Goal: Task Accomplishment & Management: Use online tool/utility

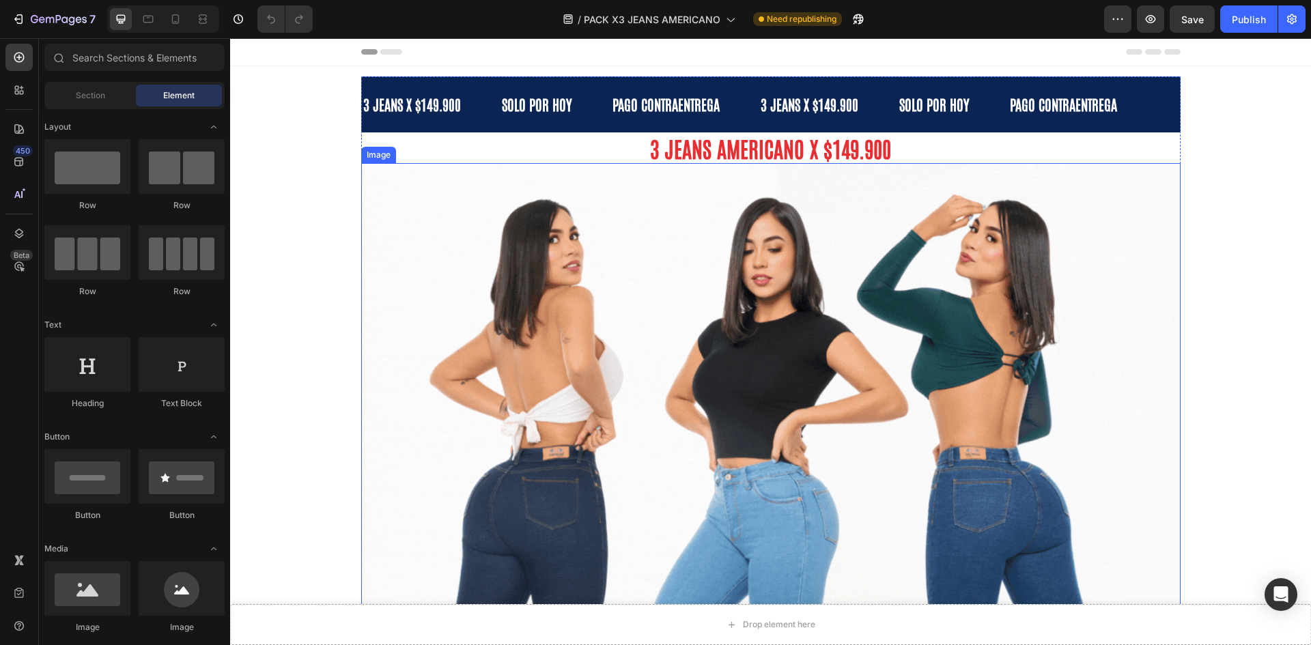
radio input "false"
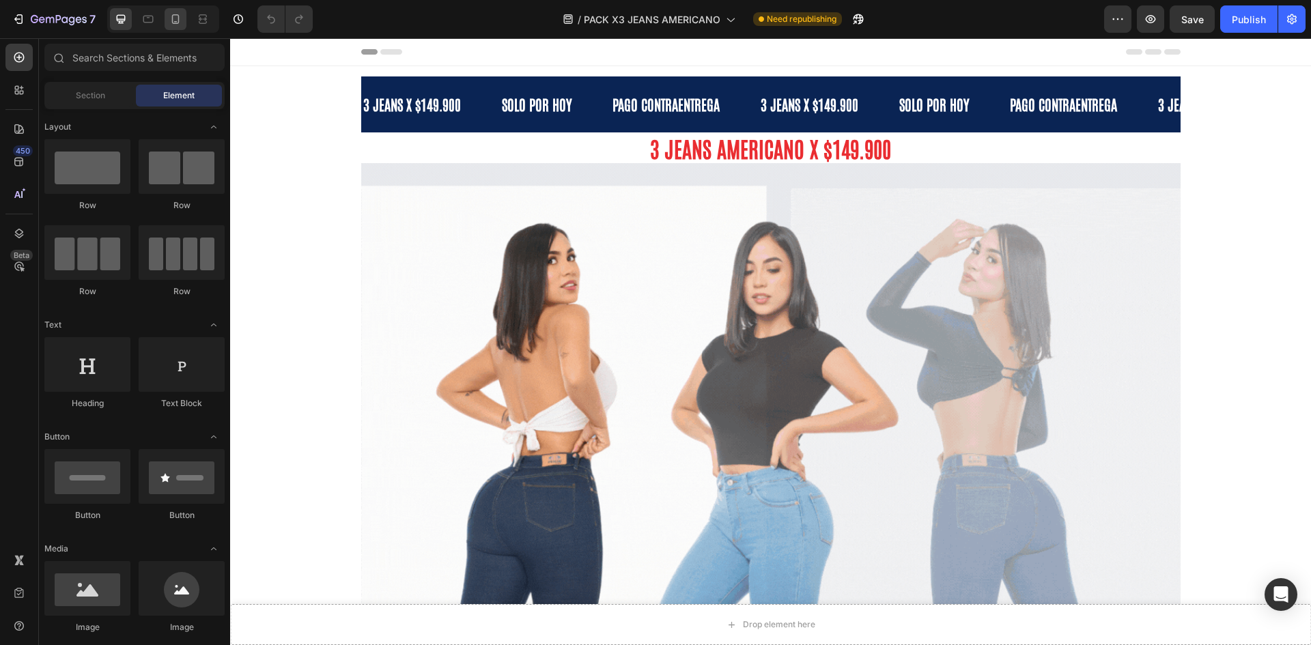
click at [175, 23] on icon at bounding box center [176, 19] width 8 height 10
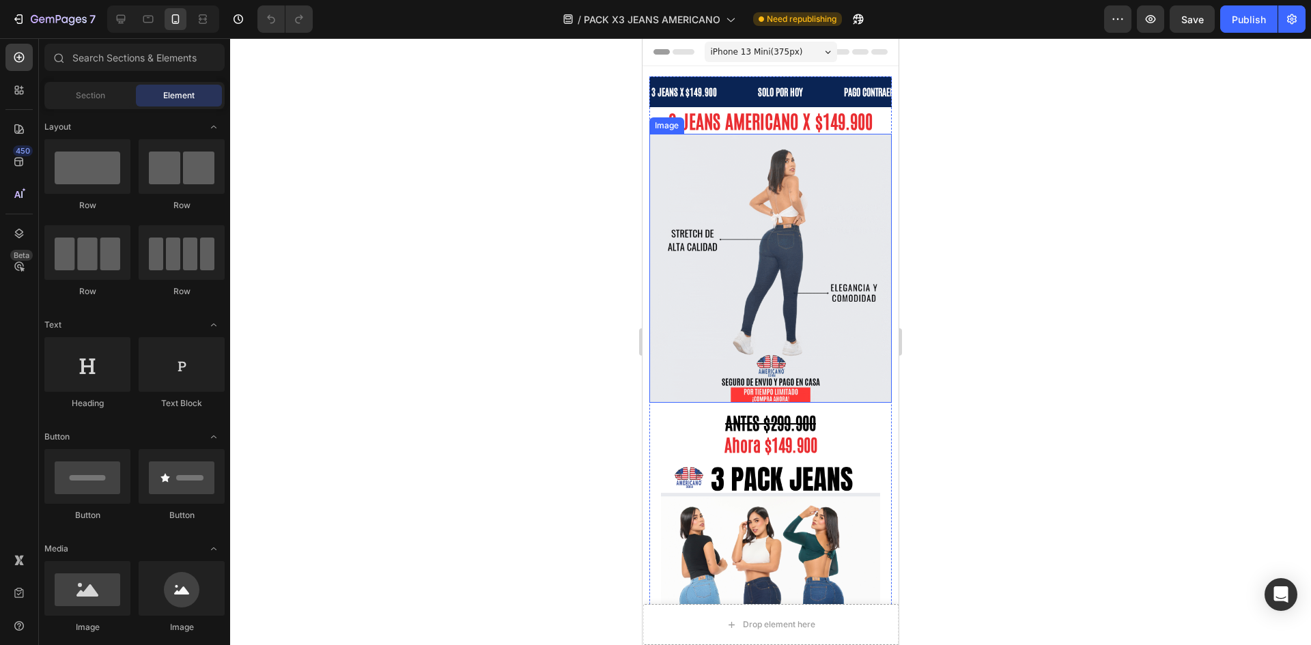
click at [784, 312] on img at bounding box center [770, 268] width 242 height 268
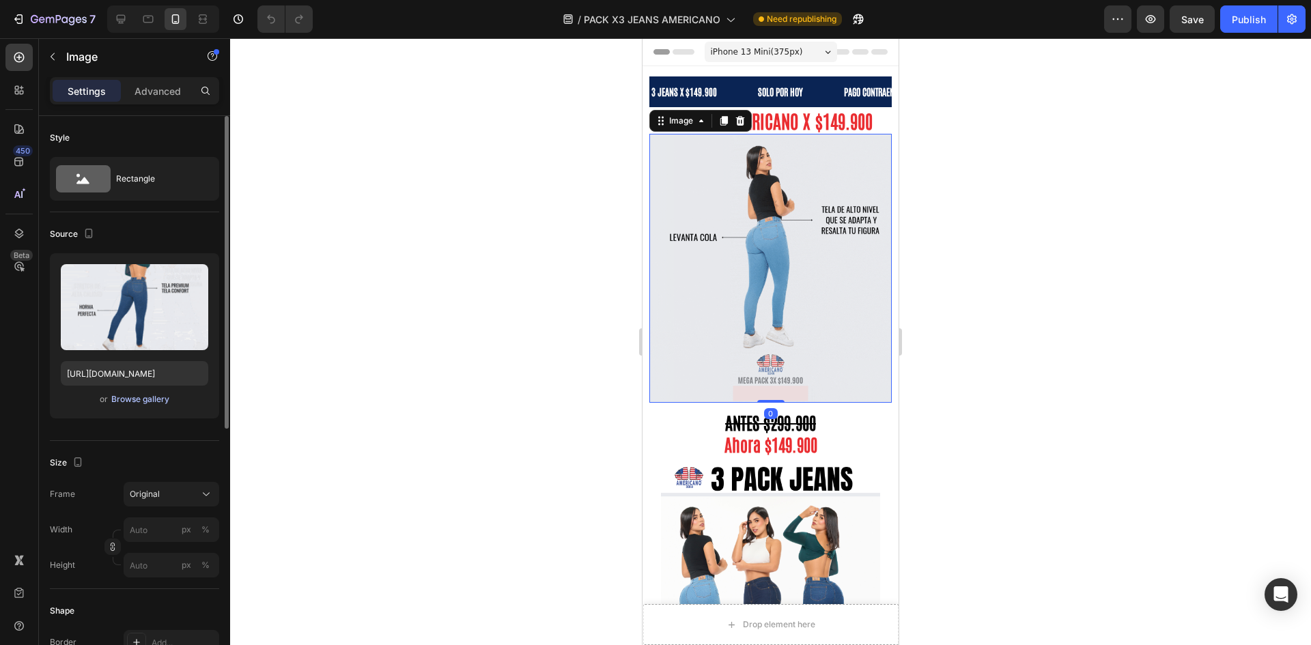
click at [140, 404] on div "Browse gallery" at bounding box center [140, 399] width 58 height 12
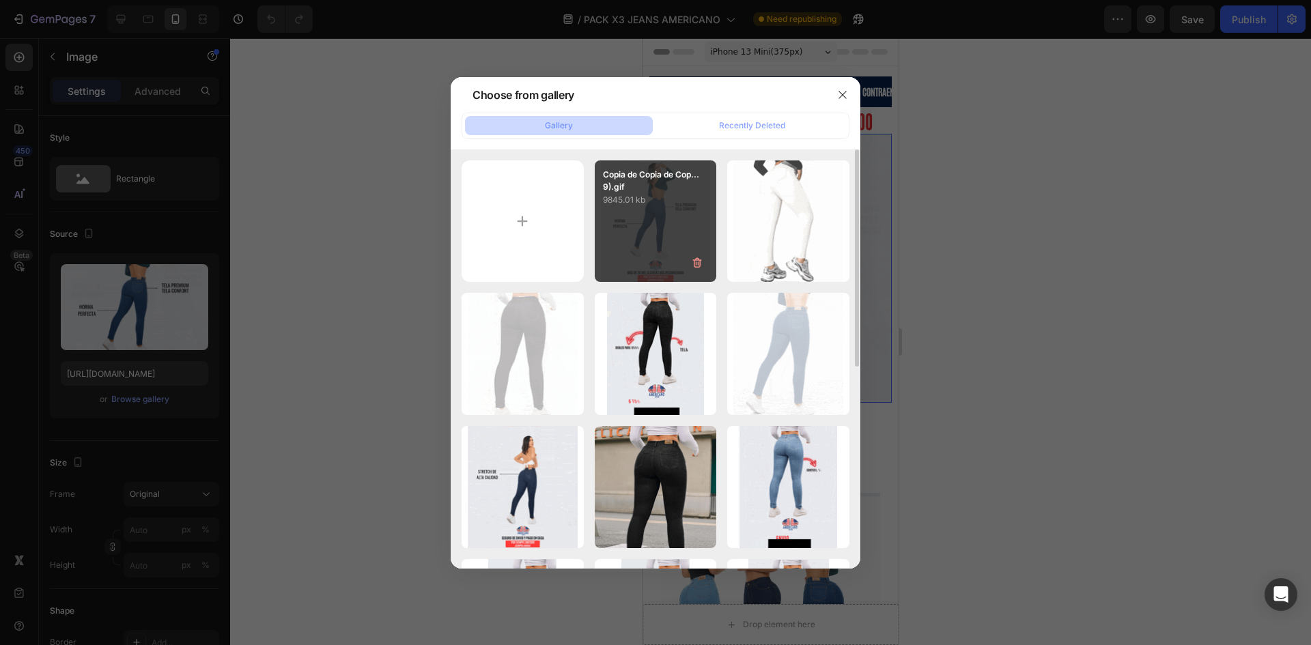
click at [658, 247] on div "Copia de Copia de Cop...9).gif 9845.01 kb" at bounding box center [656, 221] width 122 height 122
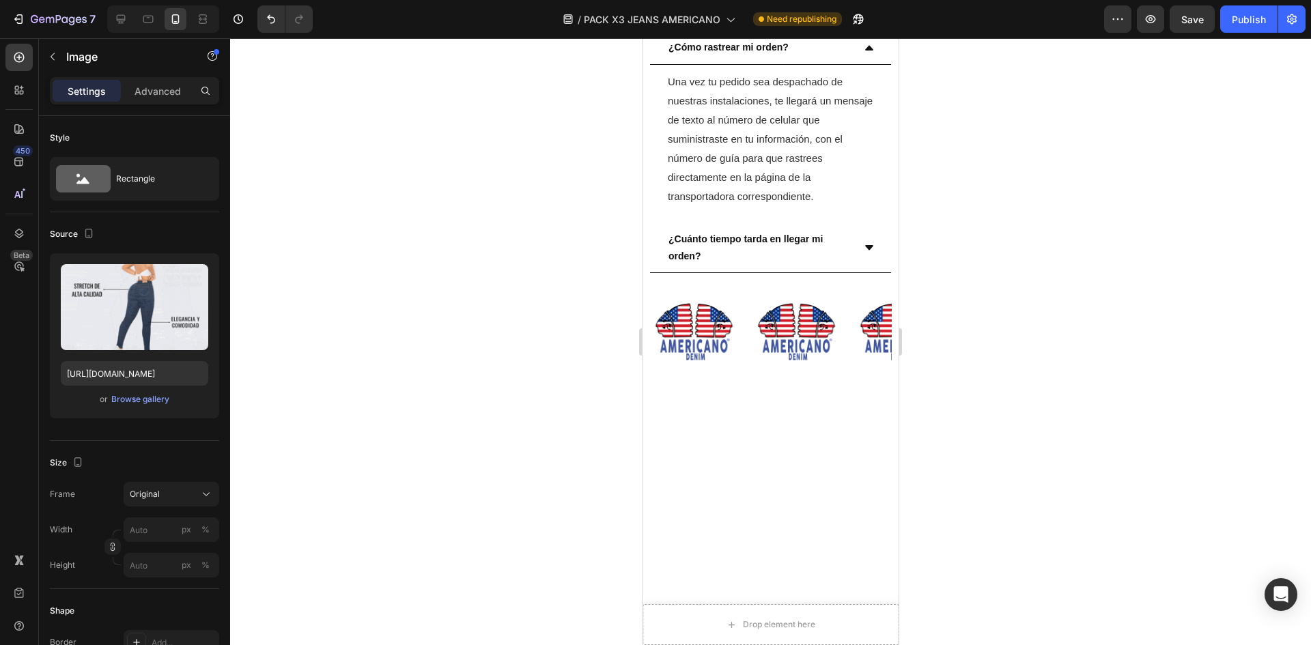
scroll to position [1366, 0]
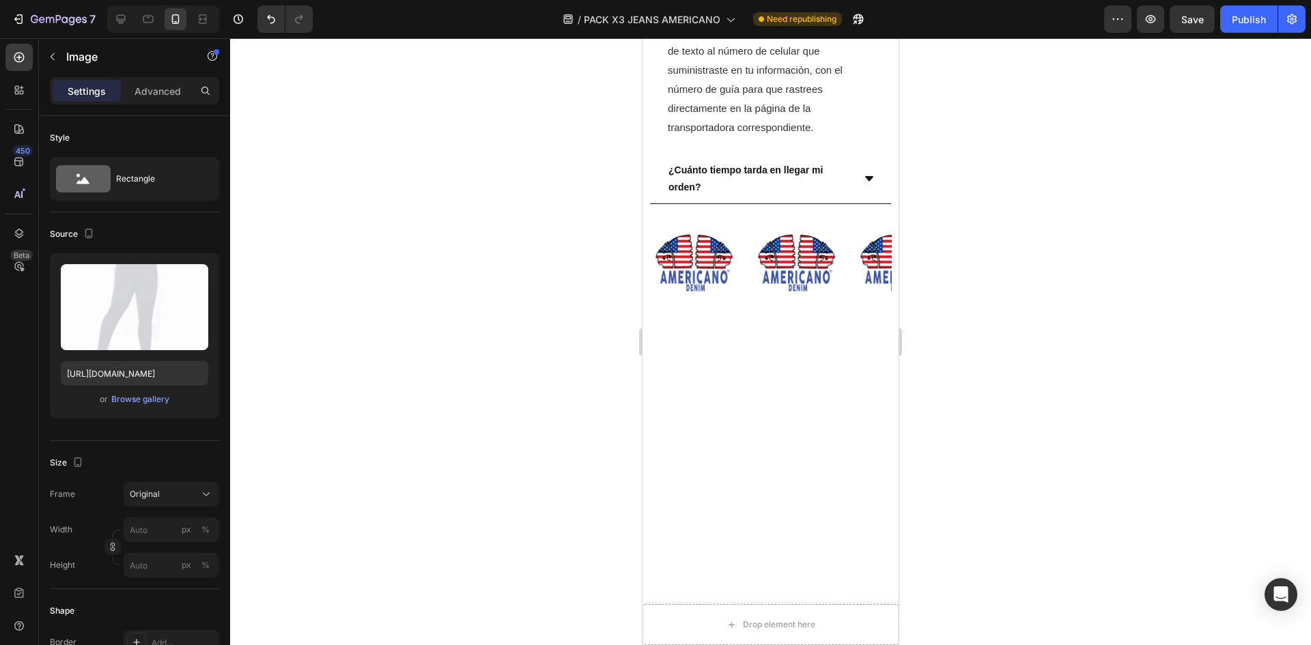
click at [1272, 24] on button "Publish" at bounding box center [1248, 18] width 57 height 27
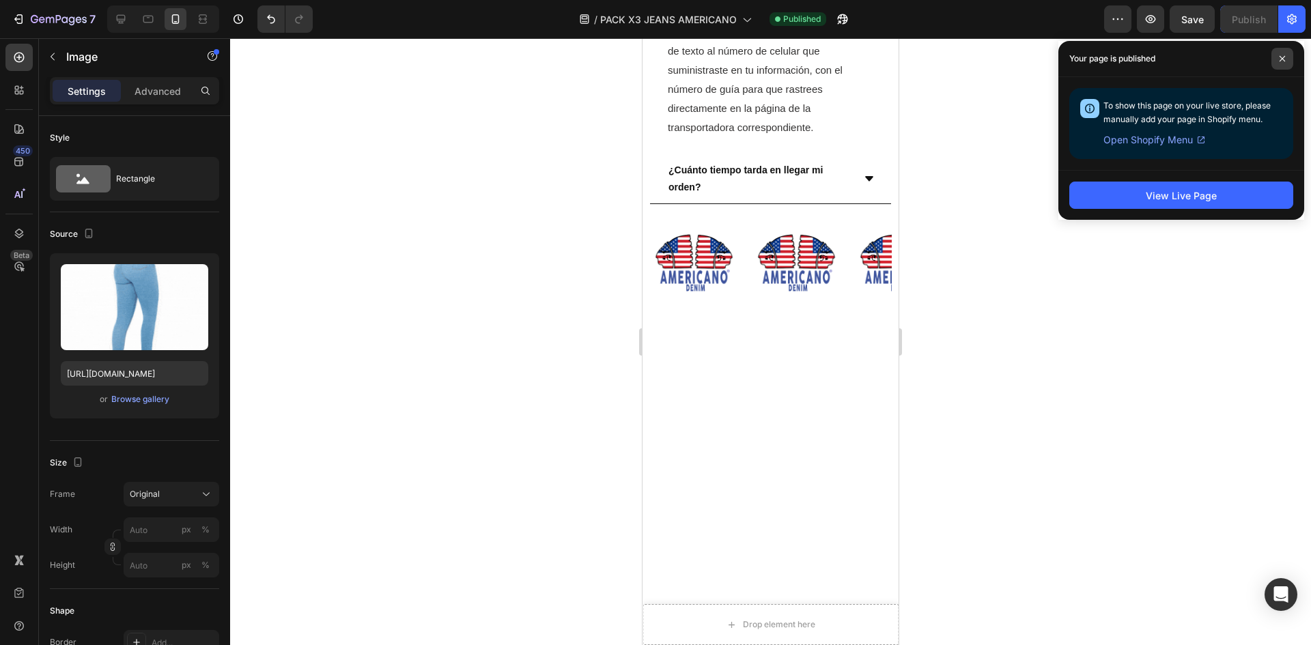
click at [1284, 59] on icon at bounding box center [1282, 58] width 7 height 7
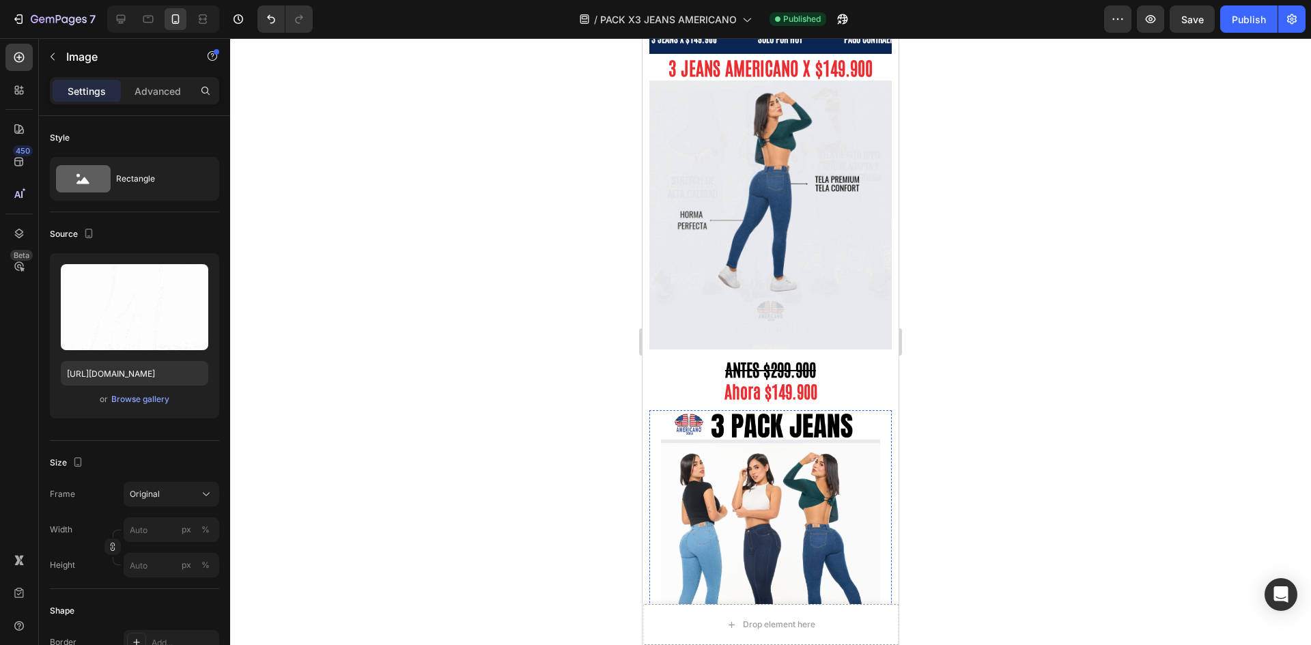
scroll to position [0, 0]
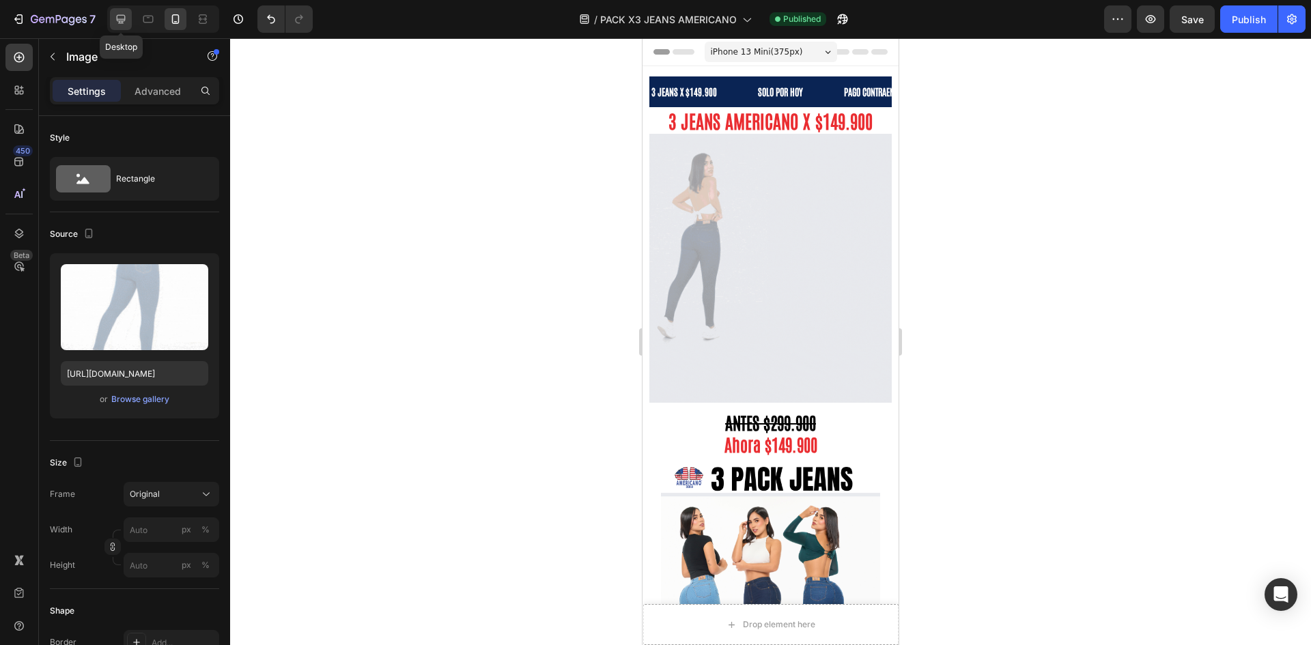
click at [132, 13] on div at bounding box center [121, 19] width 22 height 22
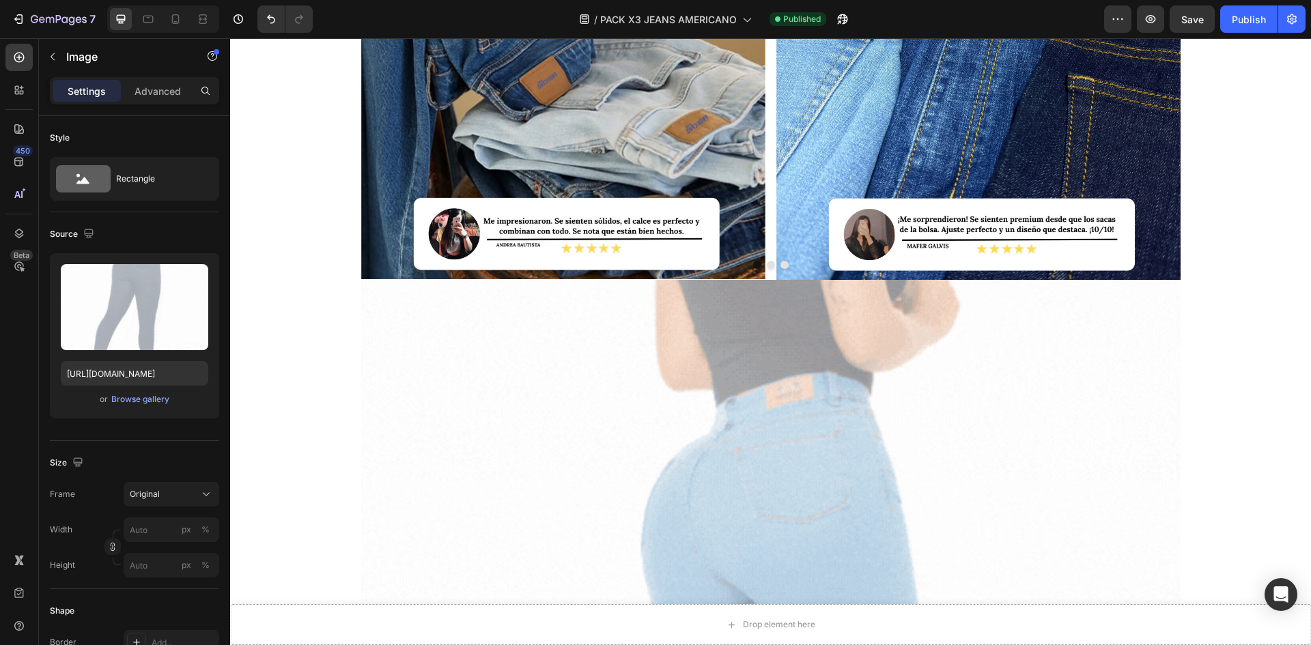
scroll to position [2390, 0]
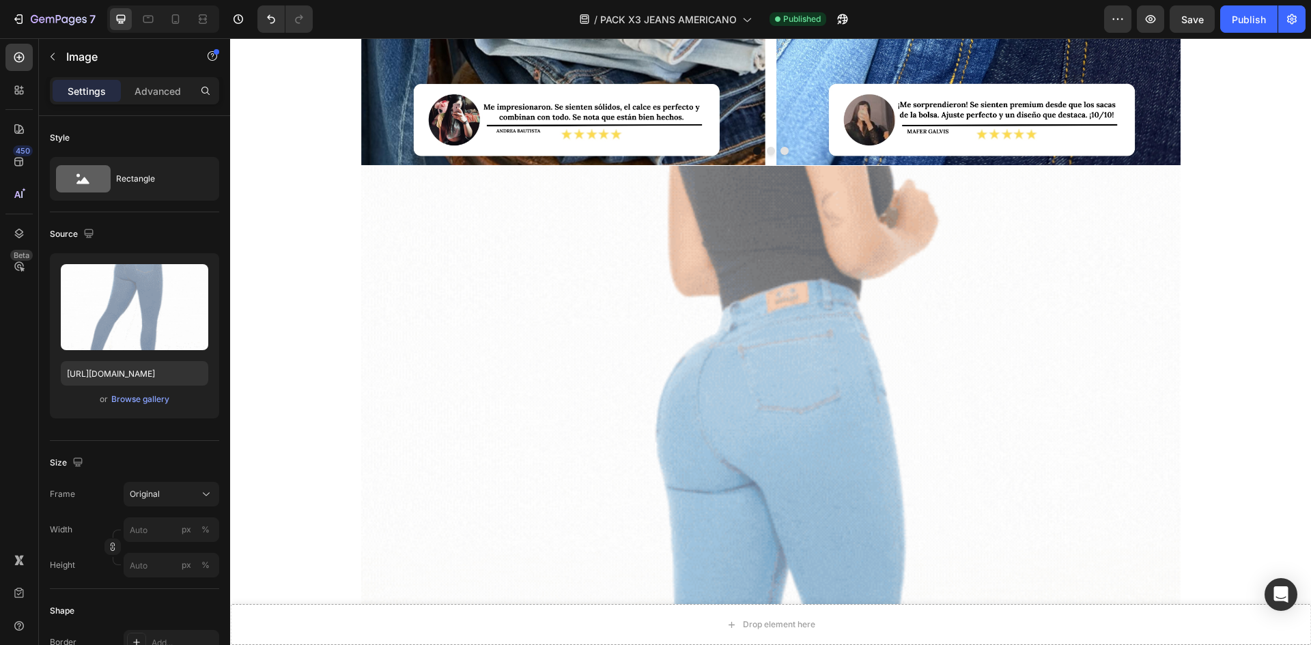
click at [537, 322] on img at bounding box center [770, 620] width 819 height 908
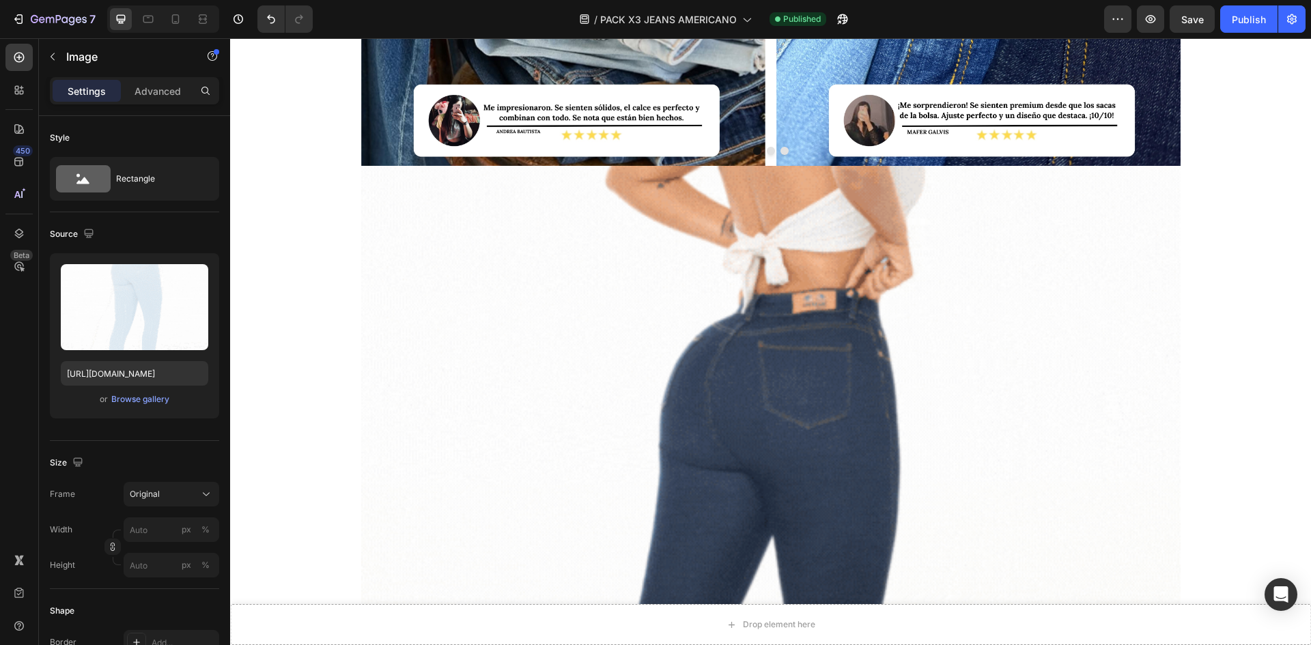
click at [545, 440] on img at bounding box center [770, 620] width 819 height 908
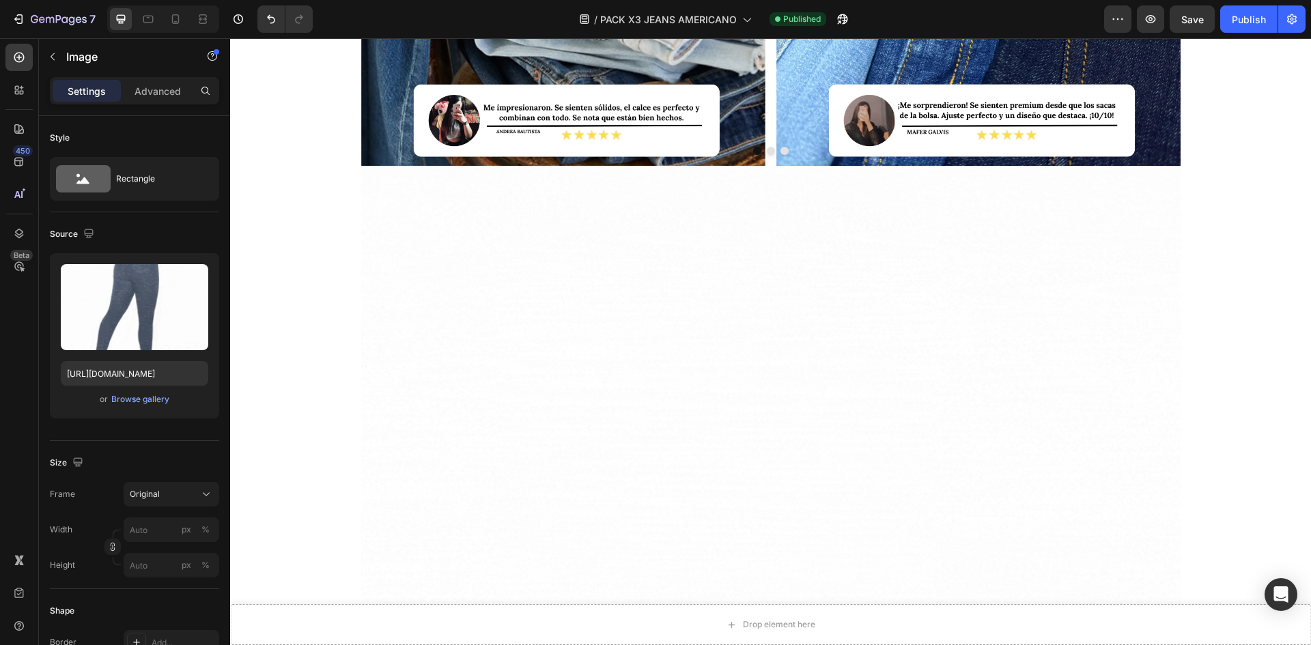
click at [545, 440] on img at bounding box center [770, 620] width 819 height 908
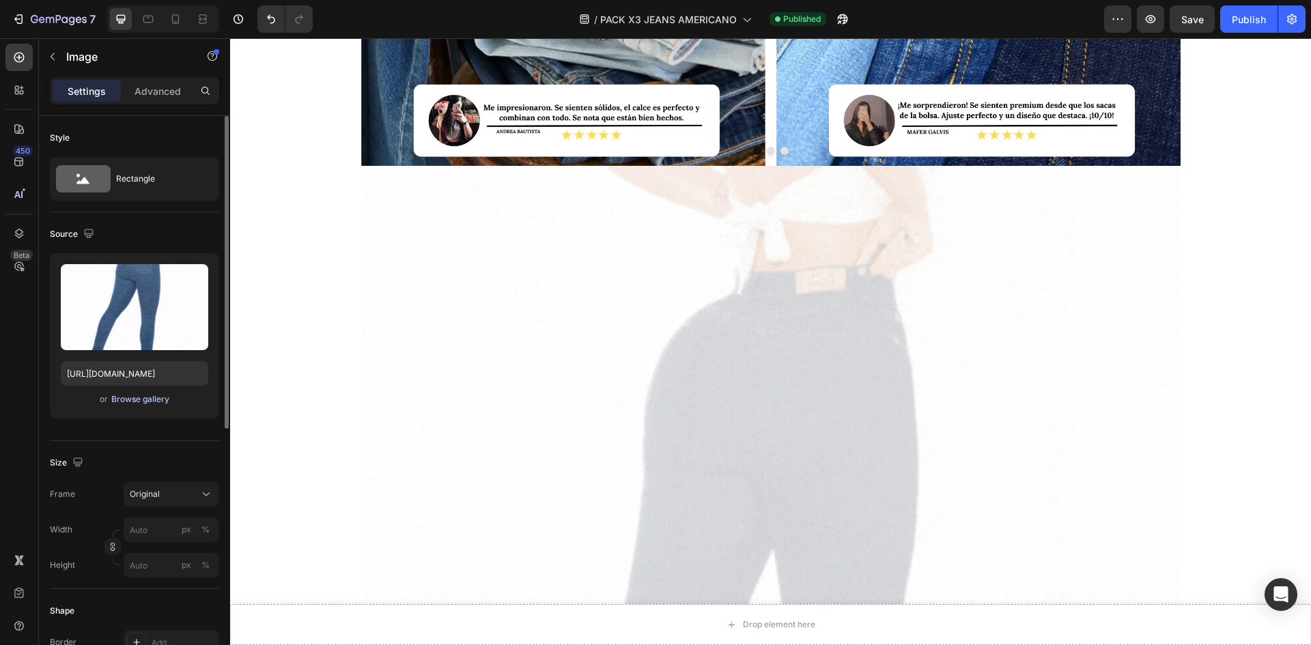
click at [136, 405] on div "Browse gallery" at bounding box center [140, 399] width 58 height 12
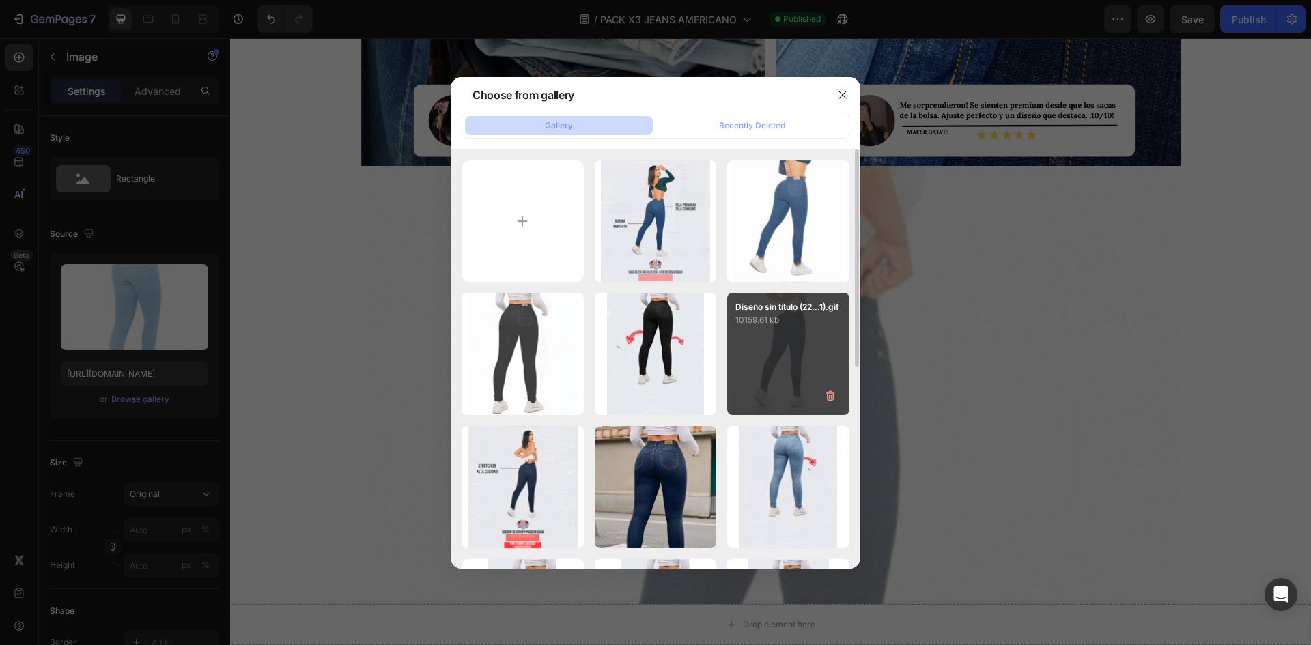
click at [779, 337] on div "Diseño sin título (22...1).gif 10159.61 kb" at bounding box center [788, 354] width 122 height 122
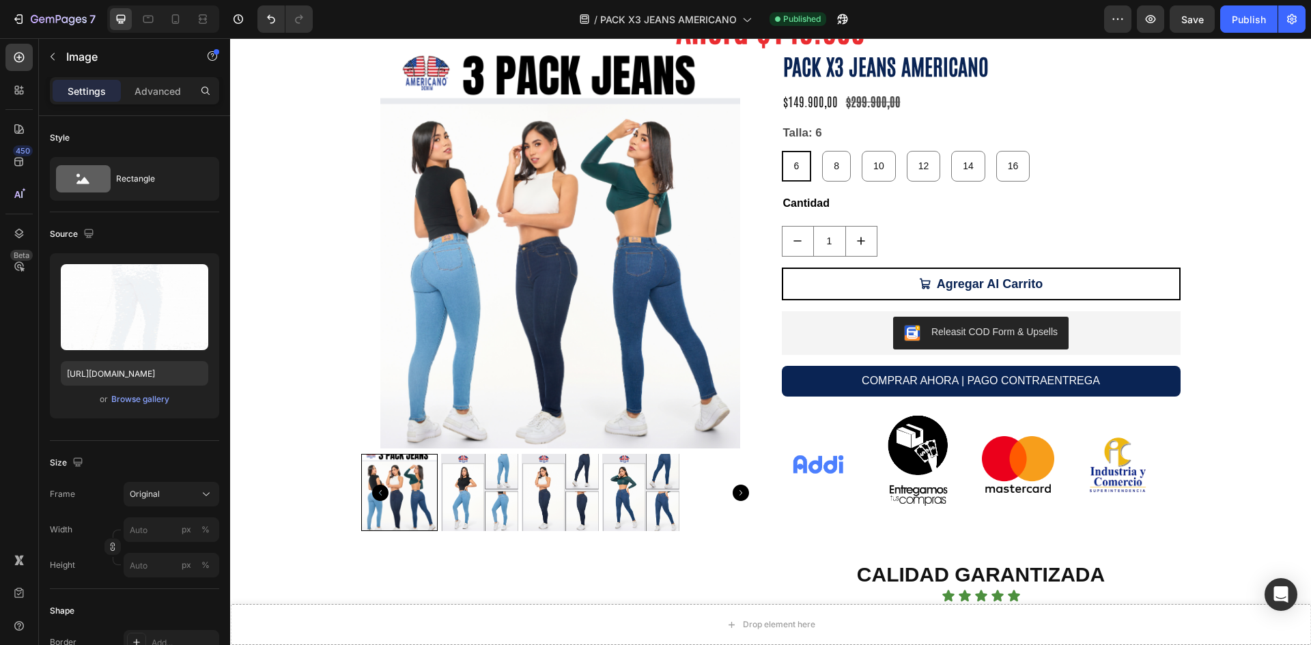
scroll to position [1138, 0]
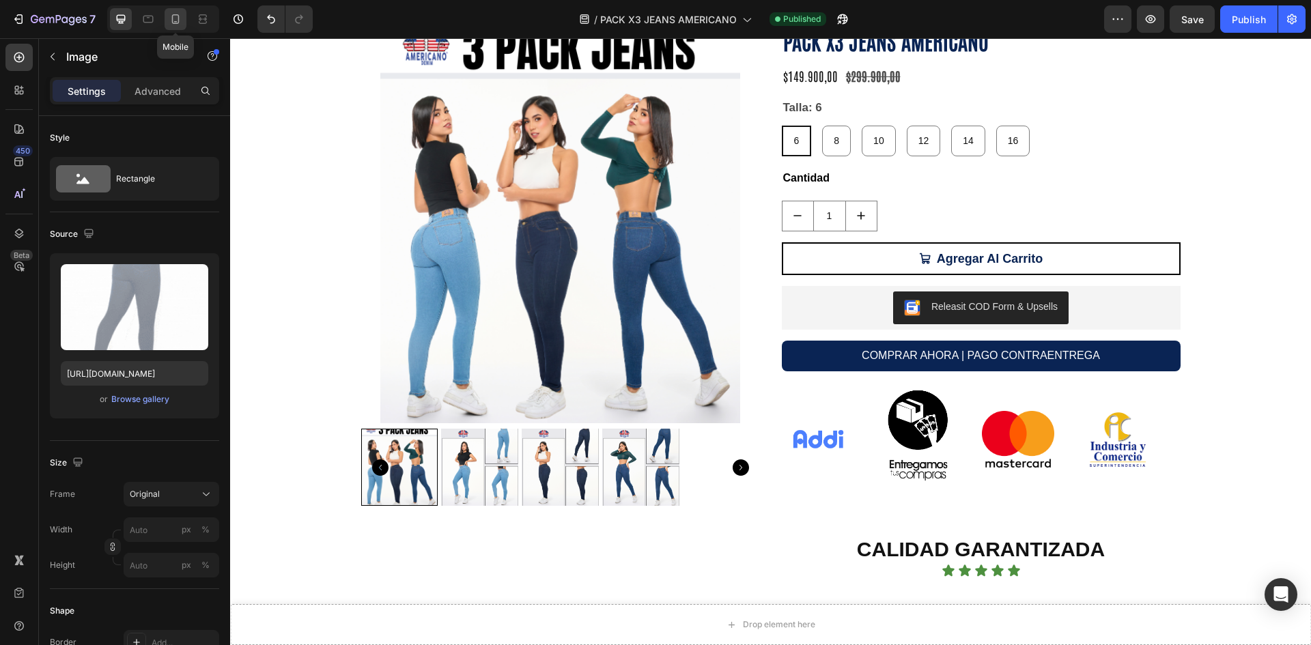
click at [165, 10] on div at bounding box center [176, 19] width 22 height 22
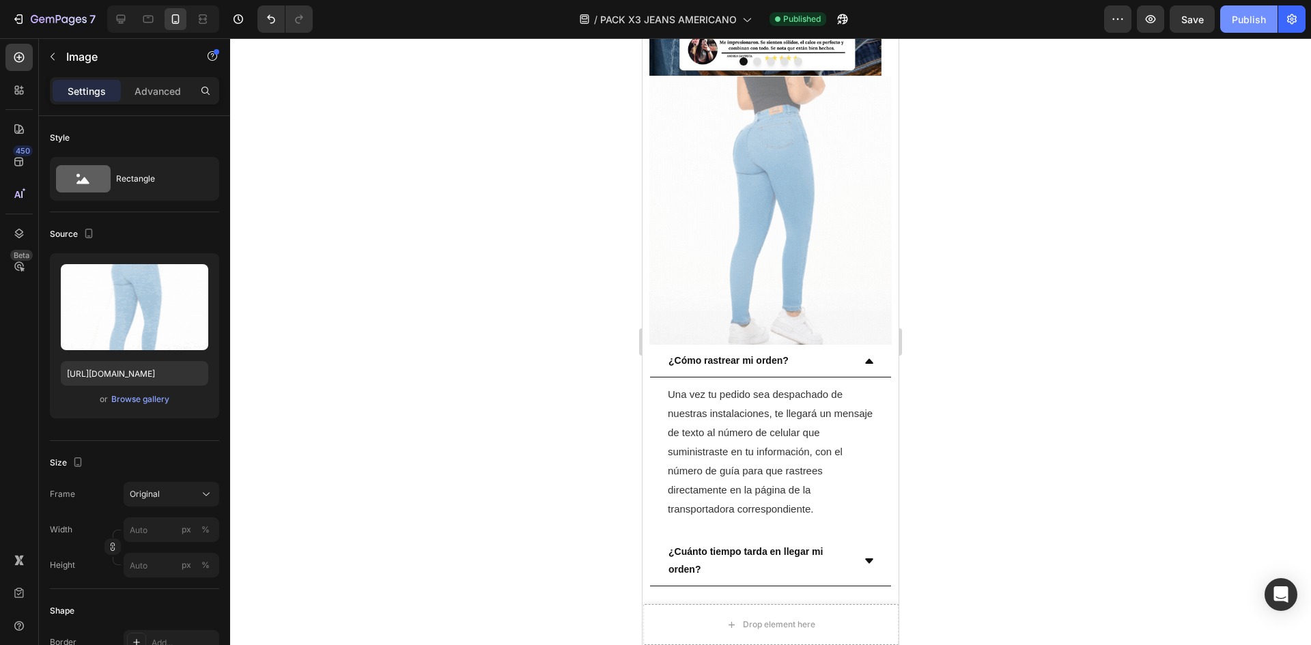
scroll to position [1538, 0]
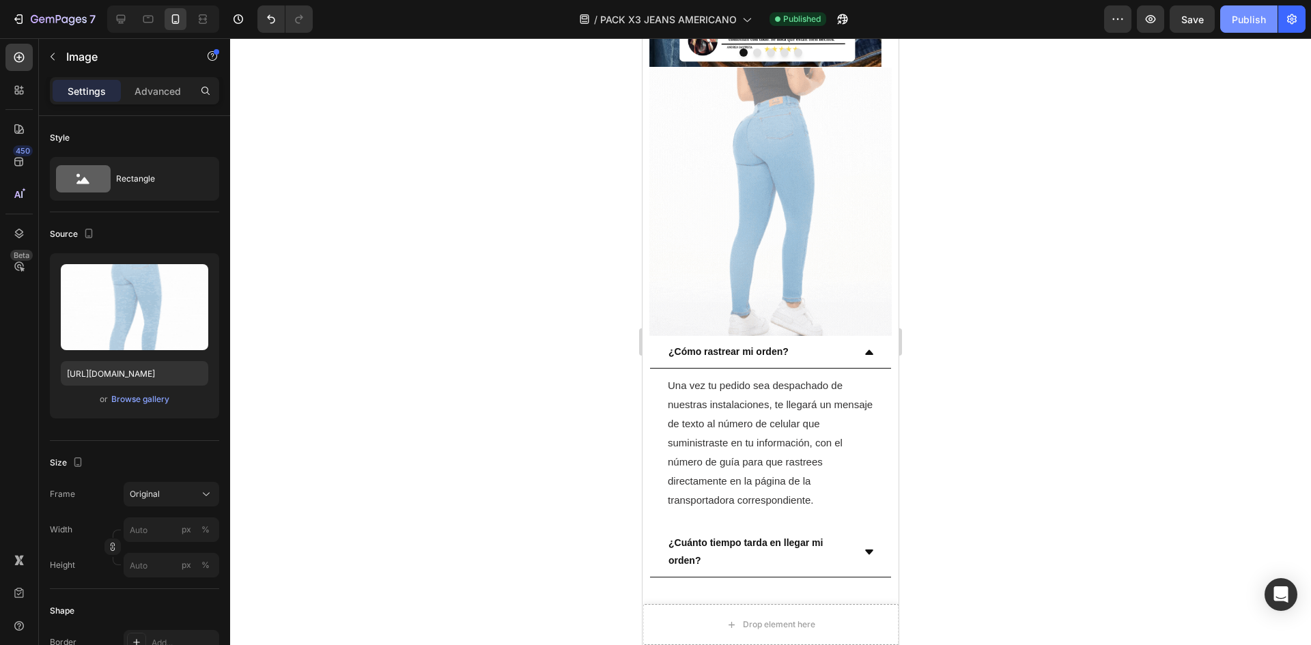
click at [1262, 25] on div "Publish" at bounding box center [1249, 19] width 34 height 14
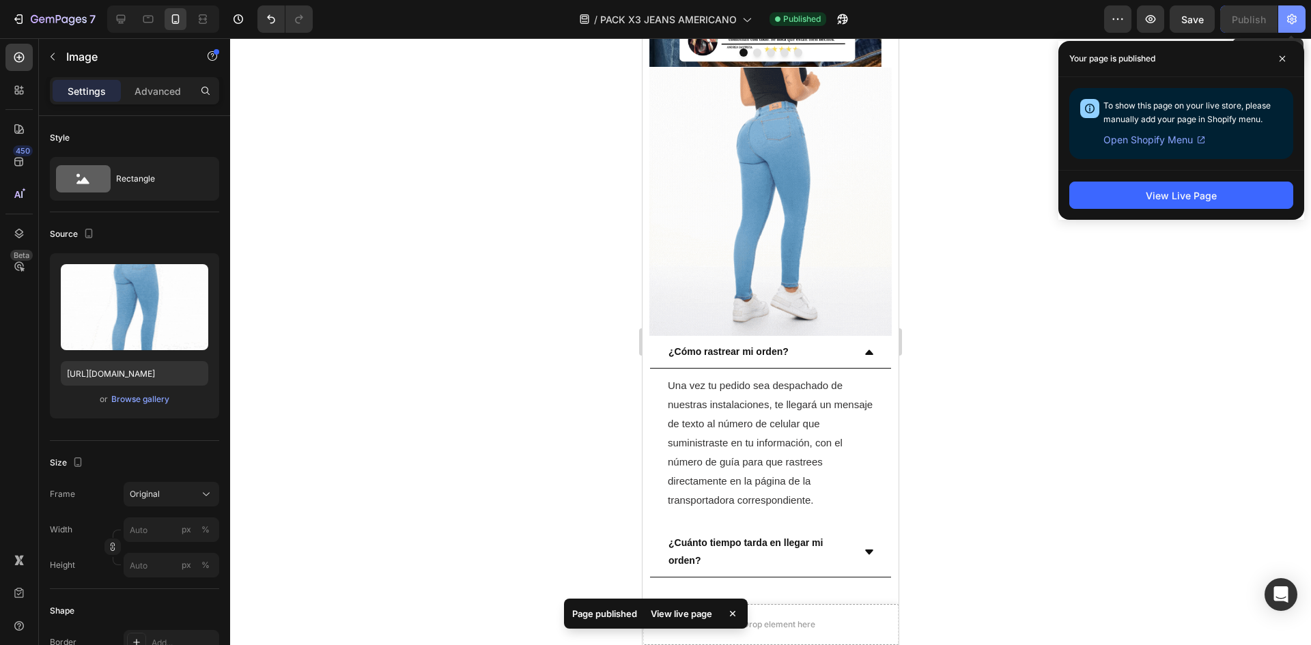
click at [1293, 20] on icon "button" at bounding box center [1292, 19] width 10 height 10
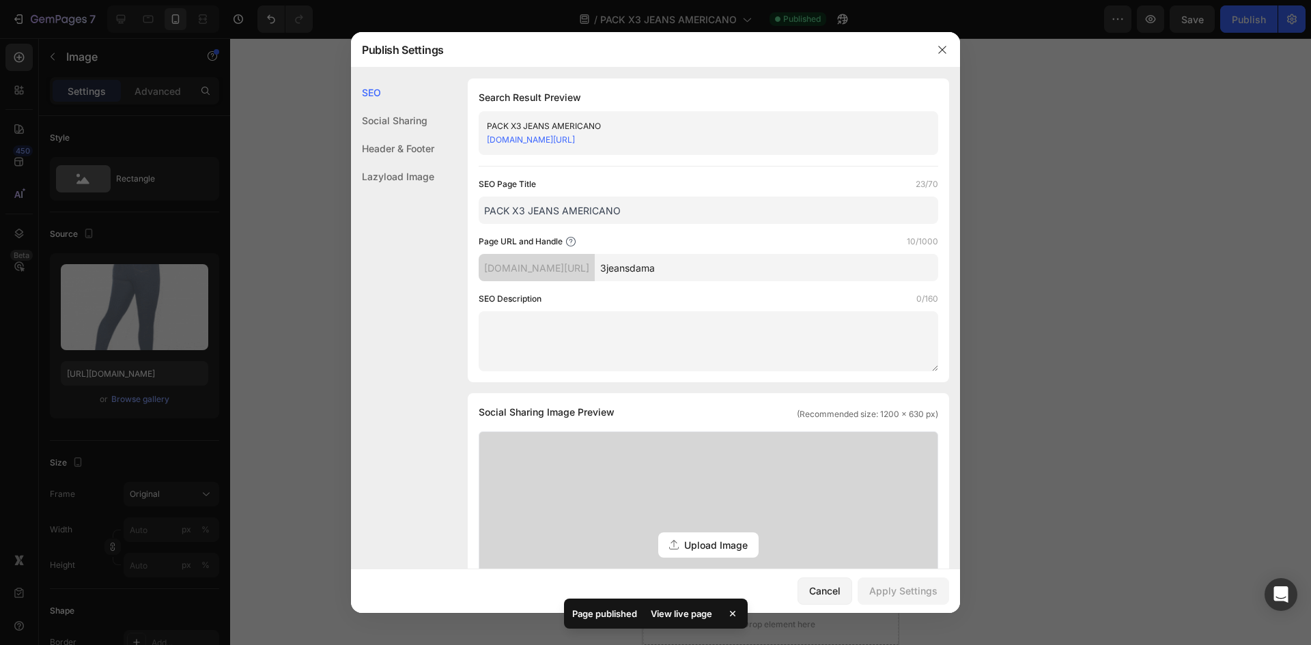
click at [562, 137] on link "[DOMAIN_NAME][URL]" at bounding box center [531, 140] width 88 height 10
